Goal: Task Accomplishment & Management: Manage account settings

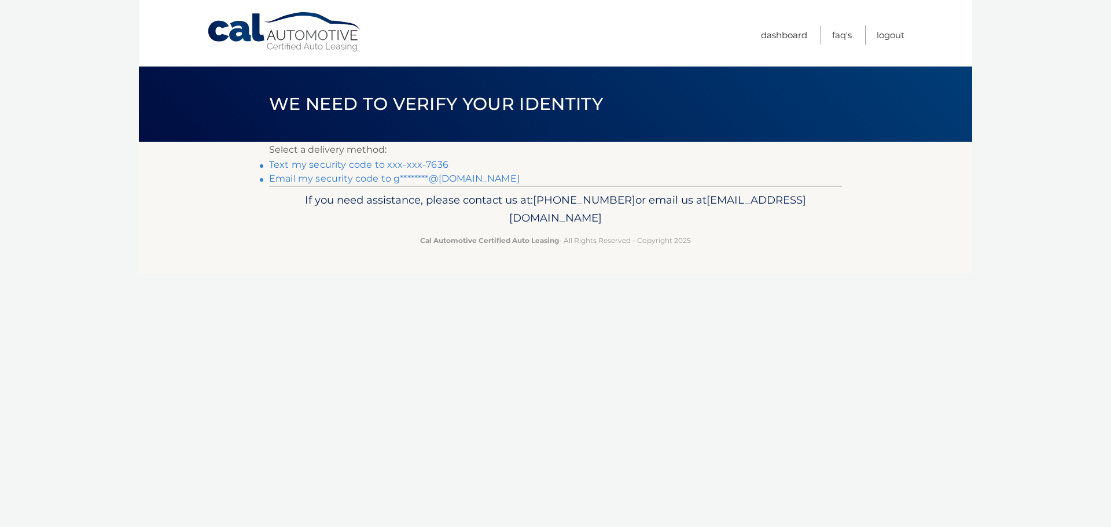
click at [431, 167] on link "Text my security code to xxx-xxx-7636" at bounding box center [358, 164] width 179 height 11
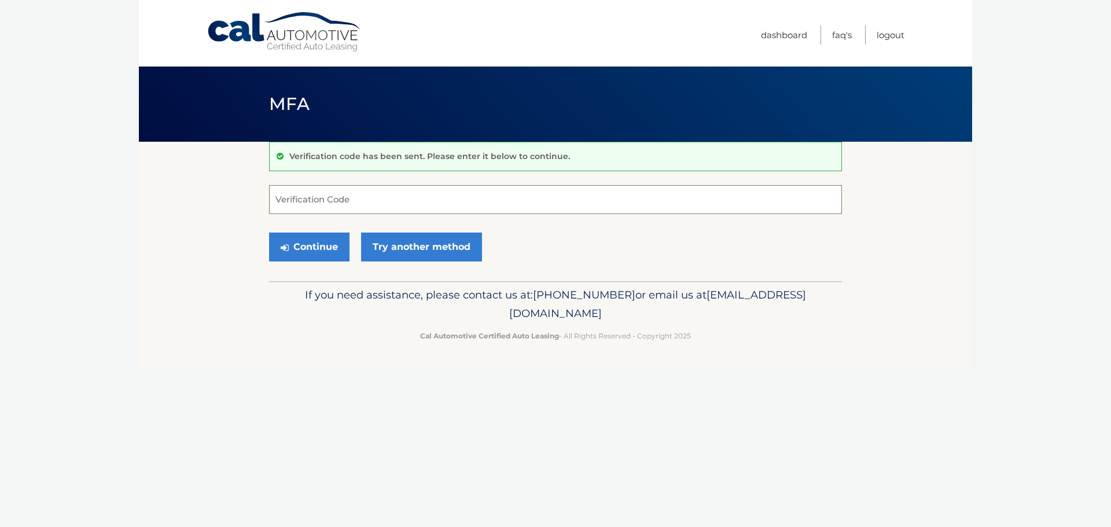
click at [358, 197] on input "Verification Code" at bounding box center [555, 199] width 573 height 29
type input "386771"
click at [298, 263] on div "Continue Try another method" at bounding box center [555, 247] width 573 height 39
click at [319, 248] on button "Continue" at bounding box center [309, 247] width 80 height 29
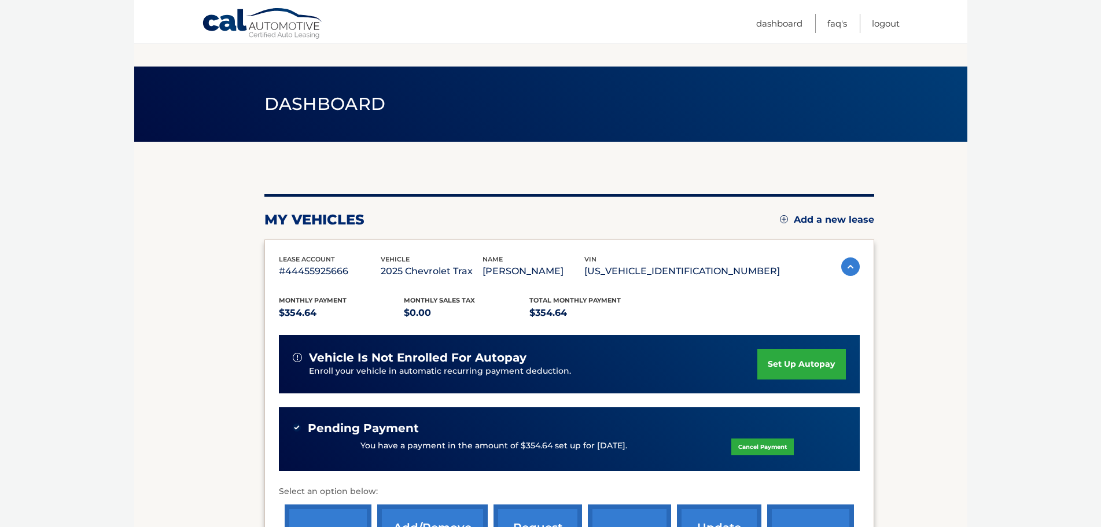
scroll to position [196, 0]
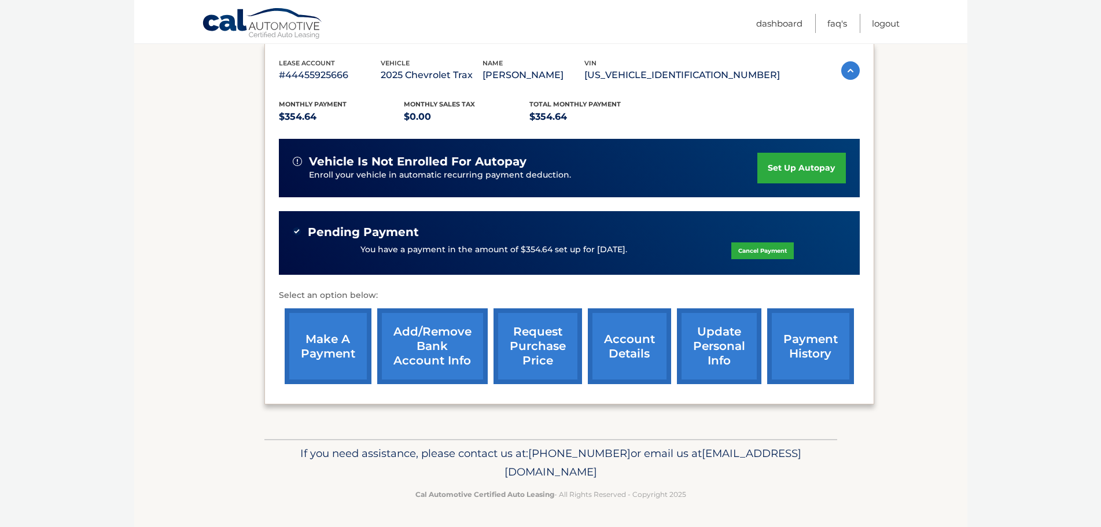
click at [828, 358] on link "payment history" at bounding box center [810, 346] width 87 height 76
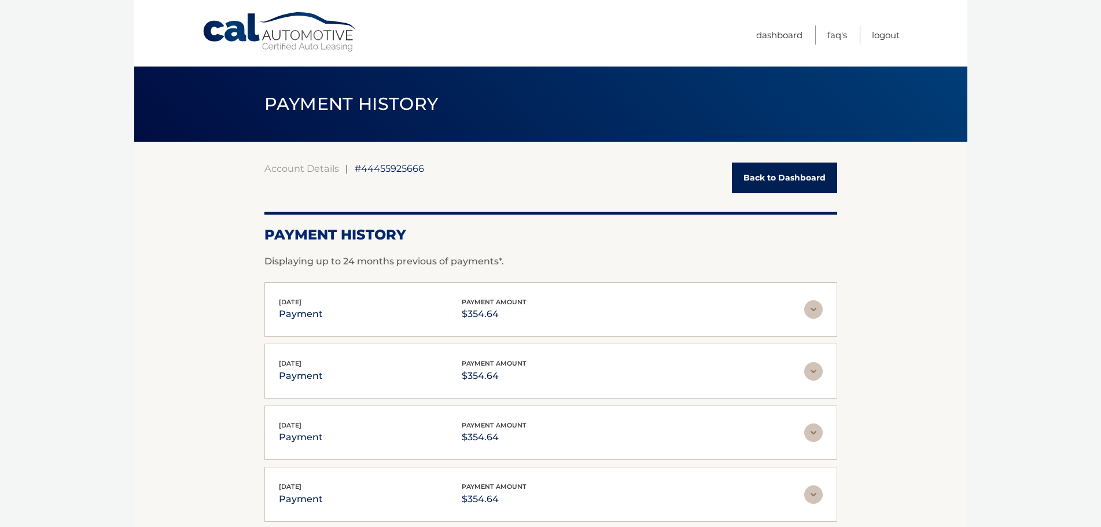
click at [838, 163] on link "Back to Dashboard" at bounding box center [784, 178] width 105 height 31
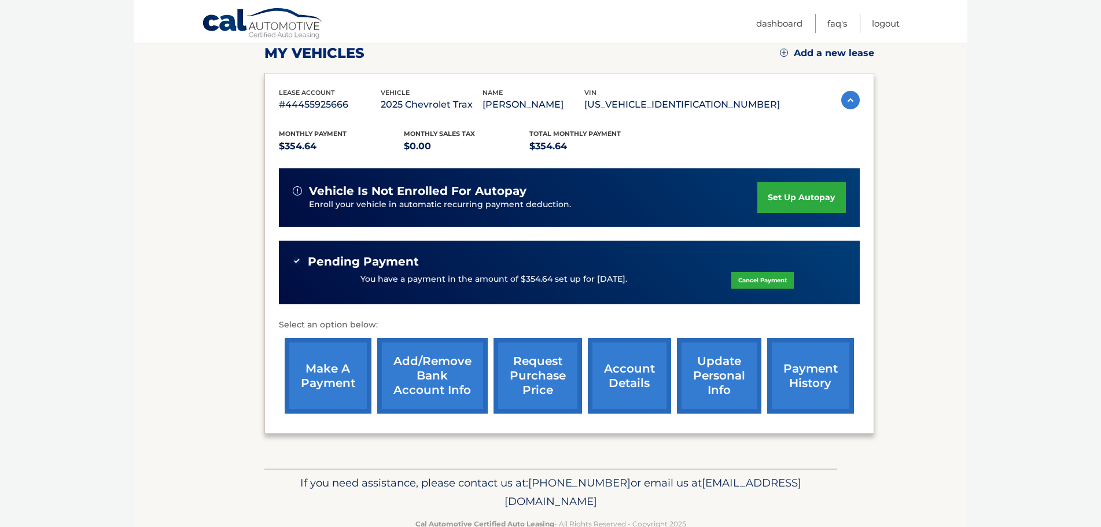
scroll to position [171, 0]
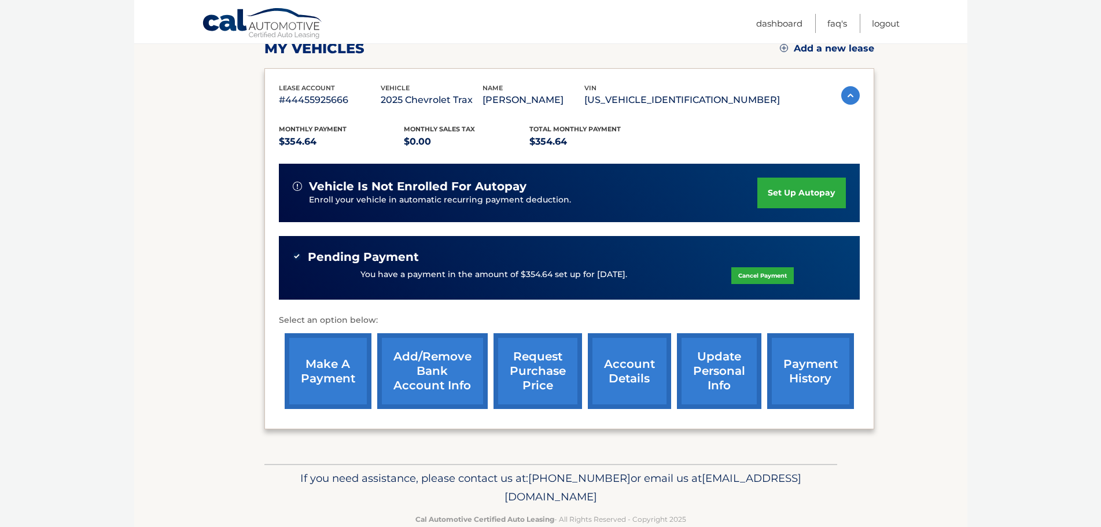
click at [335, 375] on link "make a payment" at bounding box center [328, 371] width 87 height 76
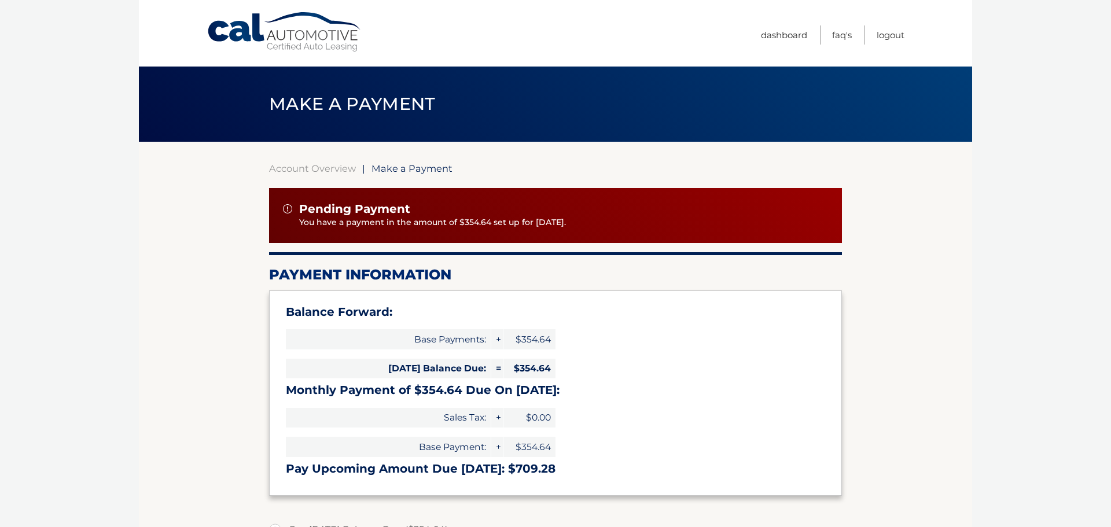
select select "Y2JhN2RlYzQtOTQ1Zi00YmNiLWE2ZTItN2IzZjg1YmZjNTkw"
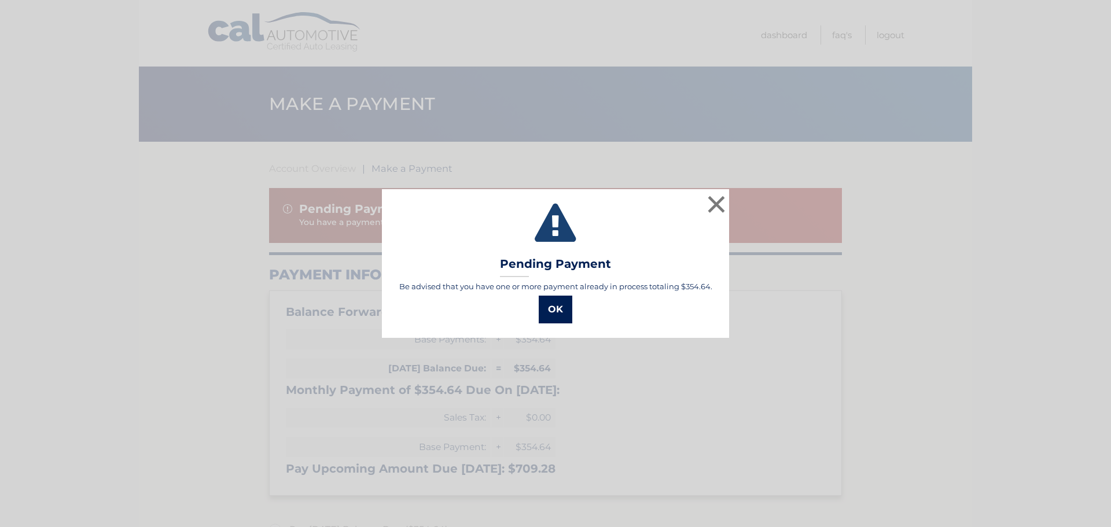
click at [559, 311] on button "OK" at bounding box center [556, 310] width 34 height 28
